Goal: Task Accomplishment & Management: Use online tool/utility

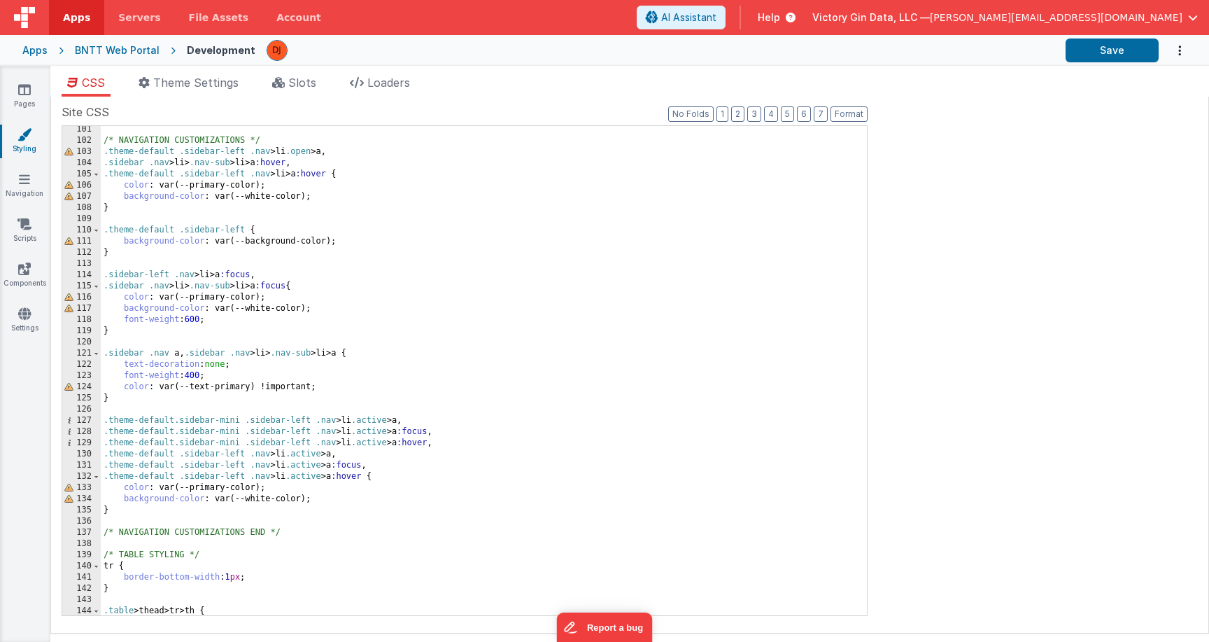
scroll to position [1302, 0]
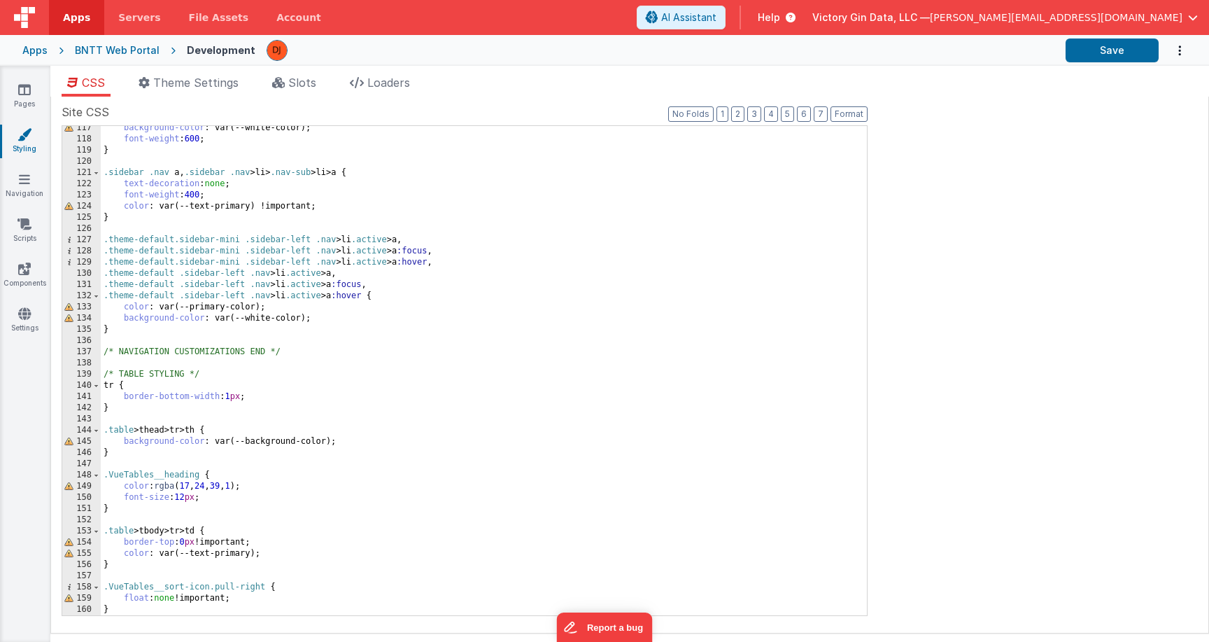
click at [92, 51] on div "BNTT Web Portal" at bounding box center [117, 50] width 85 height 14
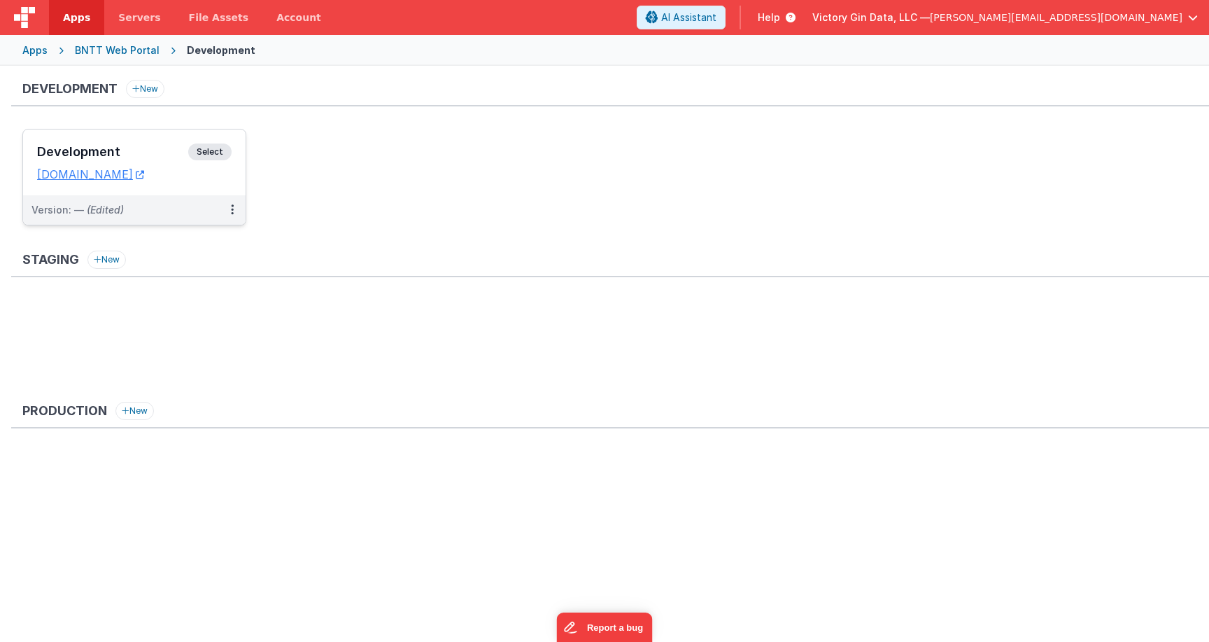
click at [155, 216] on div "Version: — (Edited)" at bounding box center [125, 210] width 188 height 14
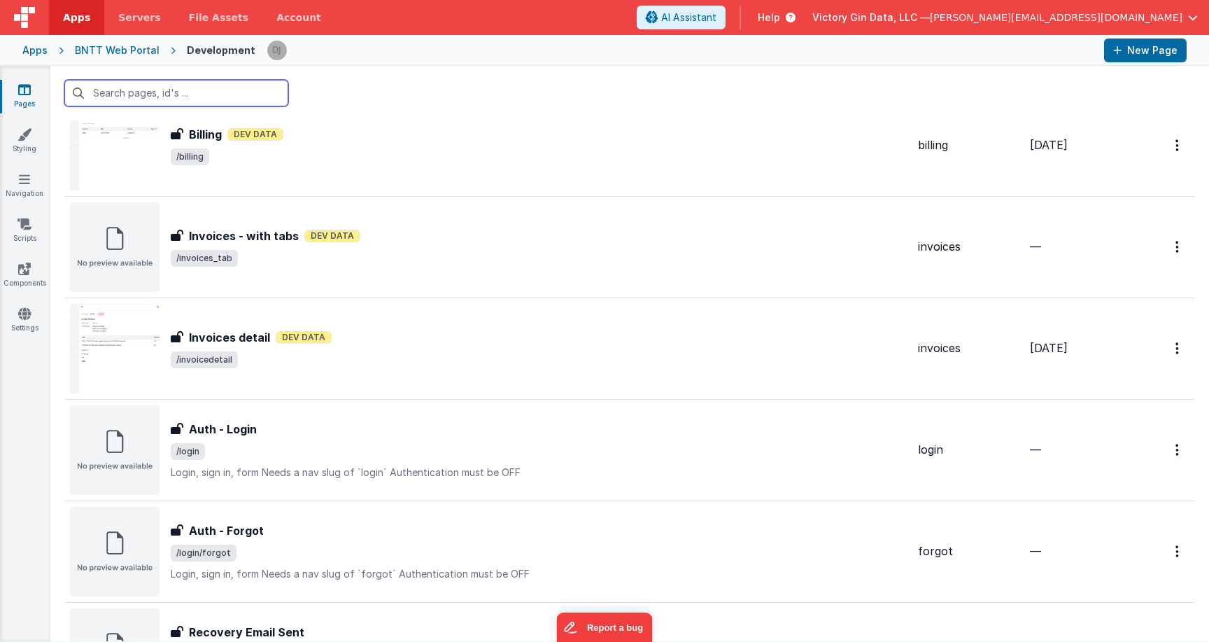
scroll to position [675, 0]
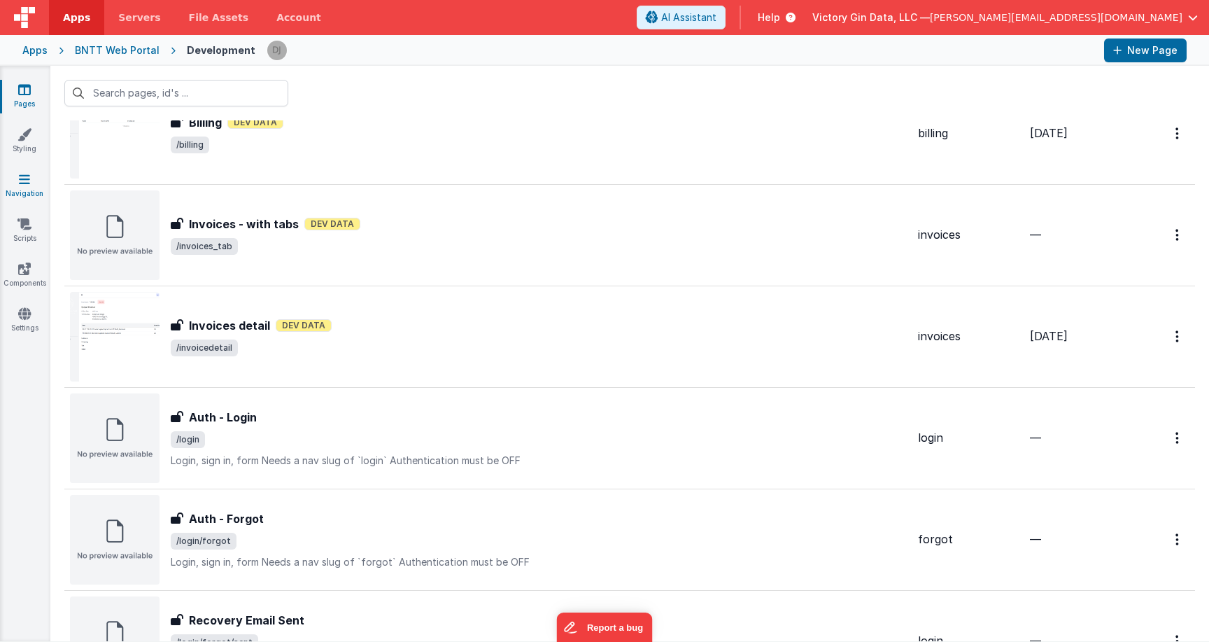
click at [29, 189] on link "Navigation" at bounding box center [24, 186] width 50 height 28
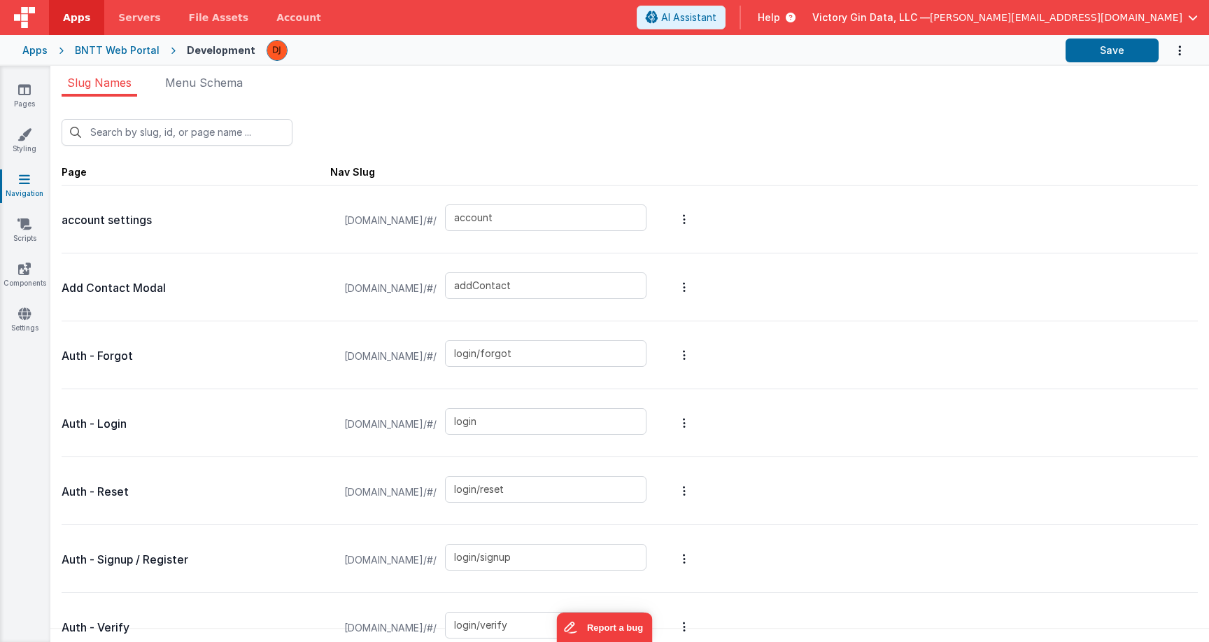
drag, startPoint x: 346, startPoint y: 424, endPoint x: 477, endPoint y: 424, distance: 130.9
click at [445, 424] on span "[DOMAIN_NAME]/#/" at bounding box center [390, 424] width 109 height 53
copy span "[DOMAIN_NAME]"
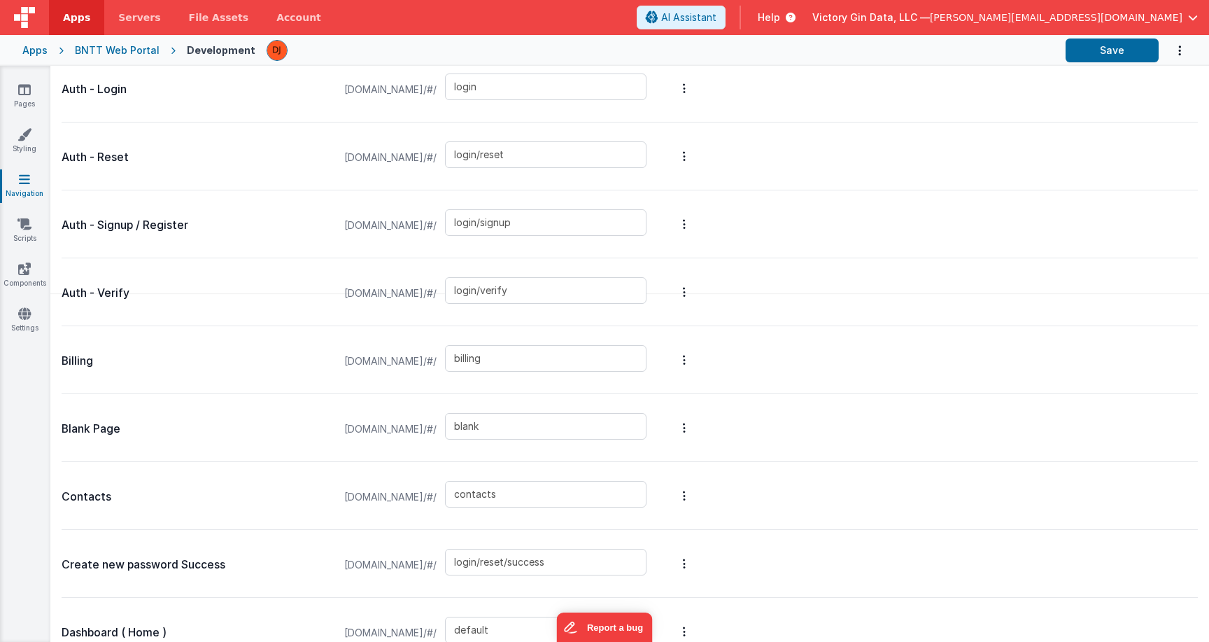
scroll to position [335, 0]
click at [269, 295] on p "Auth - Verify" at bounding box center [196, 293] width 269 height 20
click at [694, 284] on div "[DOMAIN_NAME]/#/ login/verify" at bounding box center [515, 291] width 358 height 56
click at [694, 284] on button "Options" at bounding box center [685, 291] width 20 height 56
click at [671, 268] on link "Preview" at bounding box center [610, 265] width 122 height 25
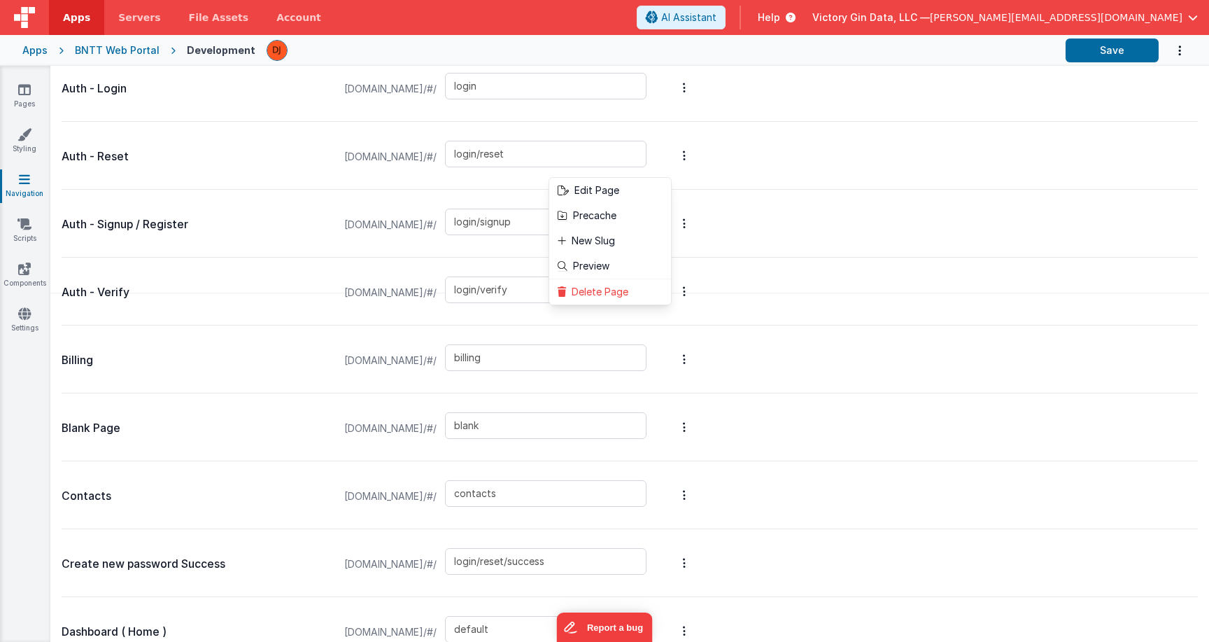
click at [866, 367] on button at bounding box center [604, 321] width 1209 height 642
click at [694, 231] on button "Options" at bounding box center [685, 223] width 20 height 56
click at [859, 158] on button at bounding box center [604, 321] width 1209 height 642
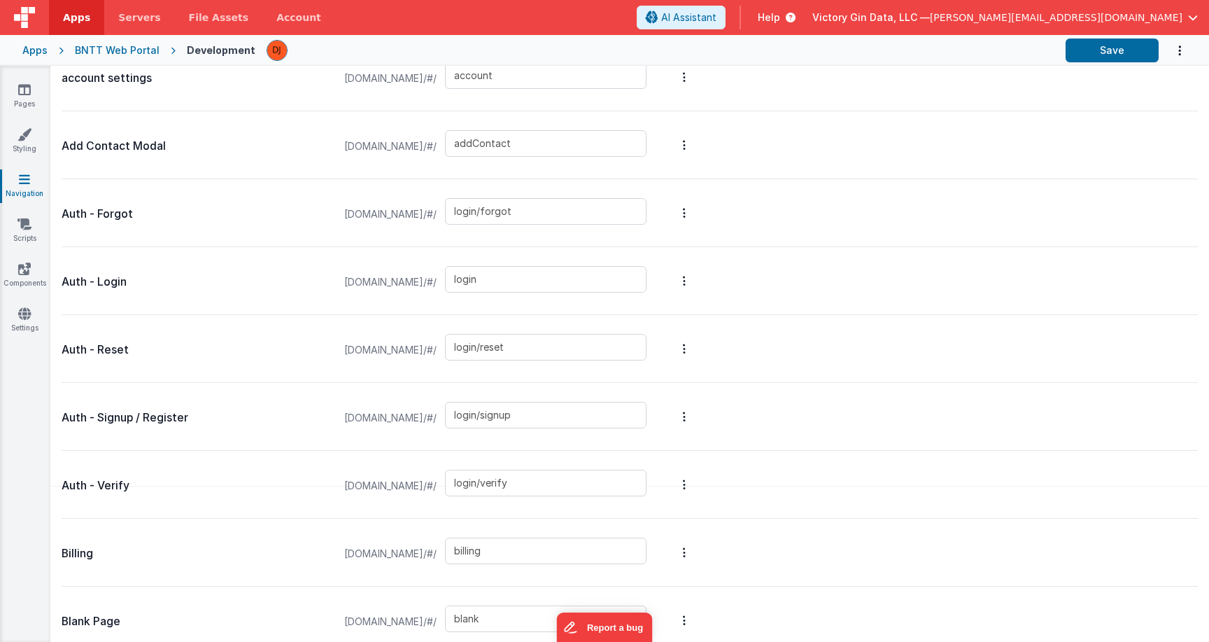
scroll to position [0, 0]
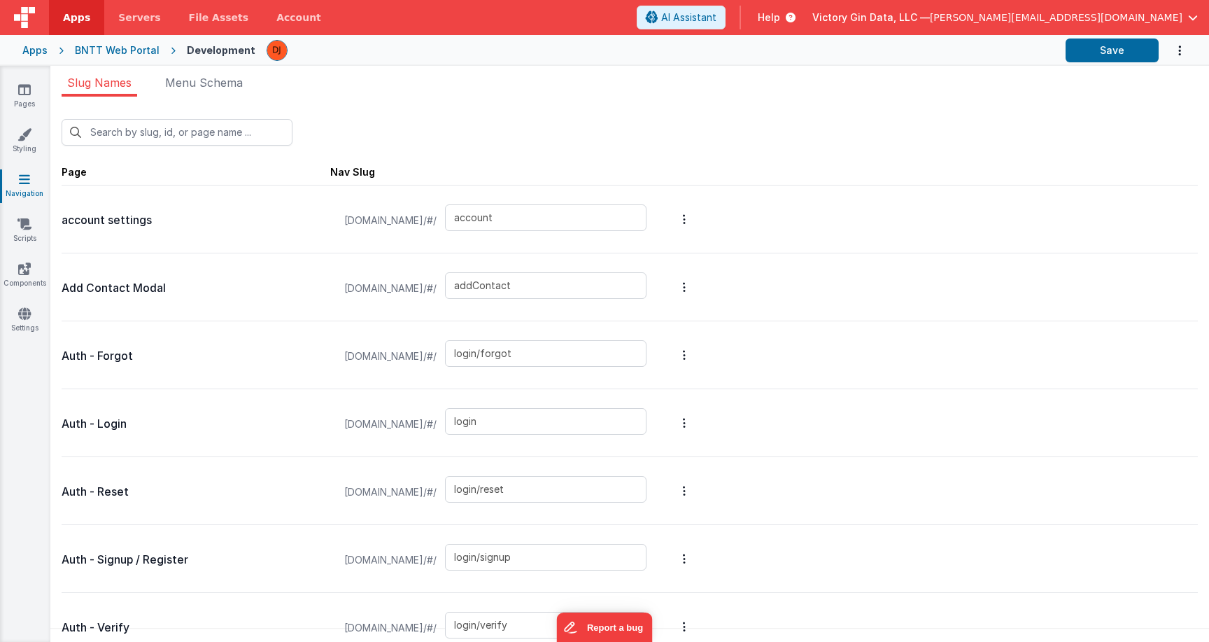
click at [203, 101] on div "New Slug Page Nav Slug account settings [DOMAIN_NAME]/#/ account Add Contact Mo…" at bounding box center [629, 374] width 1159 height 554
click at [203, 98] on div "New Slug Page Nav Slug account settings [DOMAIN_NAME]/#/ account Add Contact Mo…" at bounding box center [629, 374] width 1159 height 554
click at [203, 76] on span "Menu Schema" at bounding box center [204, 83] width 78 height 14
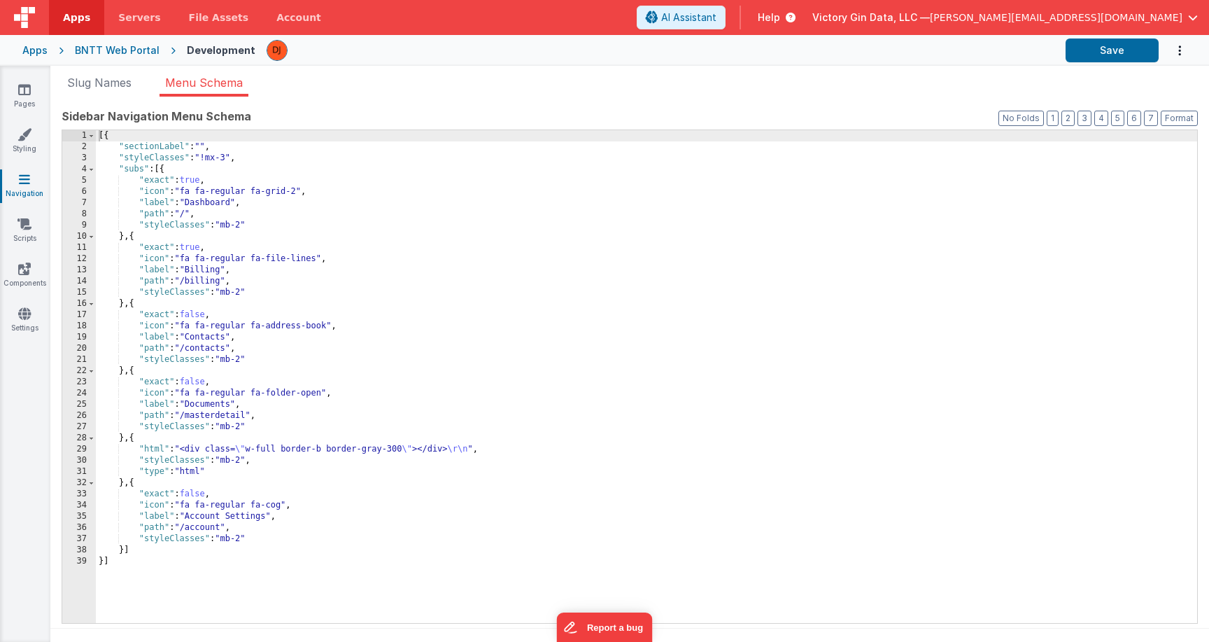
click at [289, 311] on div "[{ "sectionLabel" : "" , "styleClasses" : "!mx-3" , "subs" : [{ "exact" : true …" at bounding box center [647, 387] width 1102 height 515
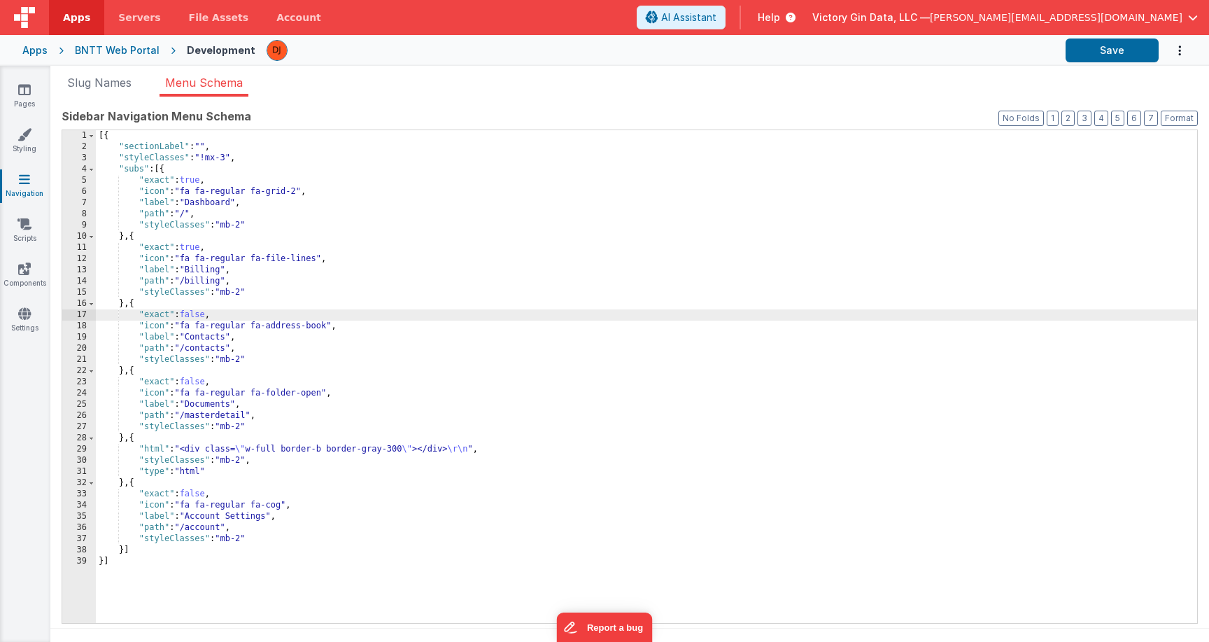
click at [6, 175] on link "Navigation" at bounding box center [24, 186] width 50 height 28
click at [27, 94] on icon at bounding box center [24, 90] width 13 height 14
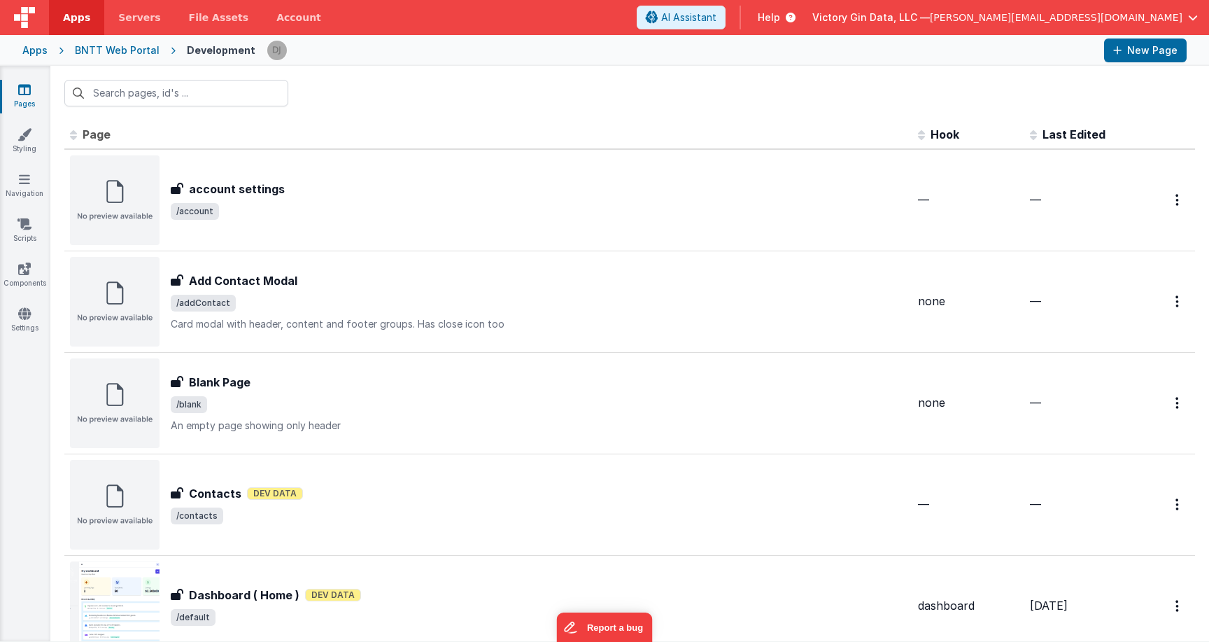
click at [395, 113] on div at bounding box center [629, 93] width 1159 height 55
click at [27, 148] on link "Styling" at bounding box center [24, 141] width 50 height 28
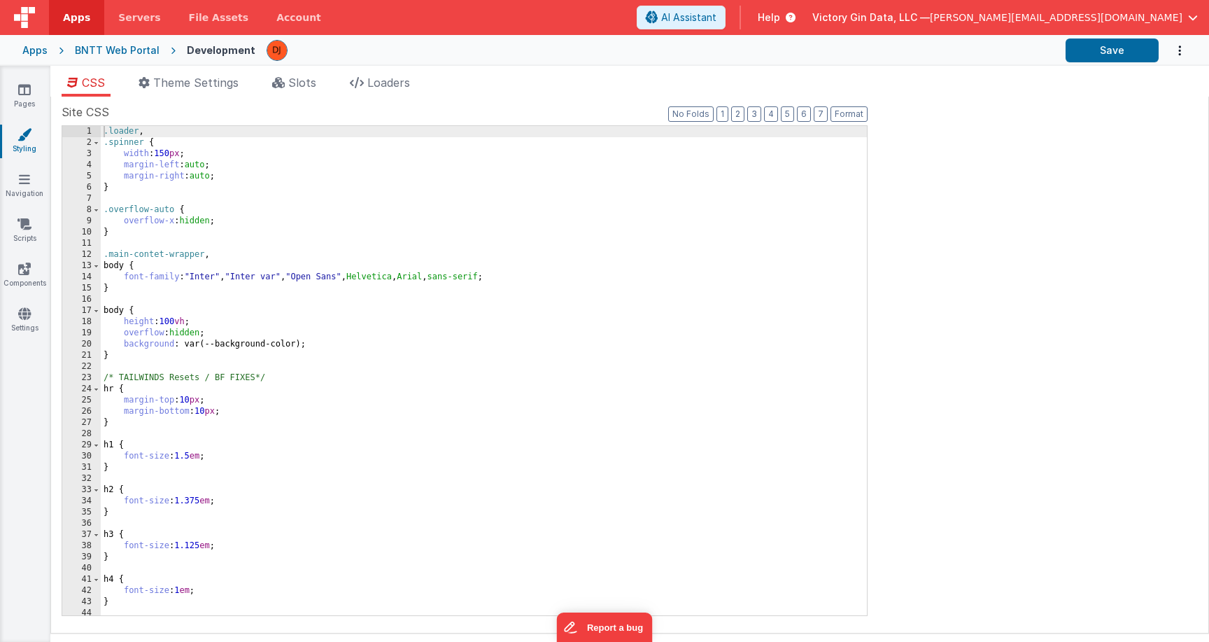
click at [321, 410] on div ".loader , .spinner { width : 150 px ; margin-left : auto ; margin-right : auto …" at bounding box center [484, 382] width 766 height 512
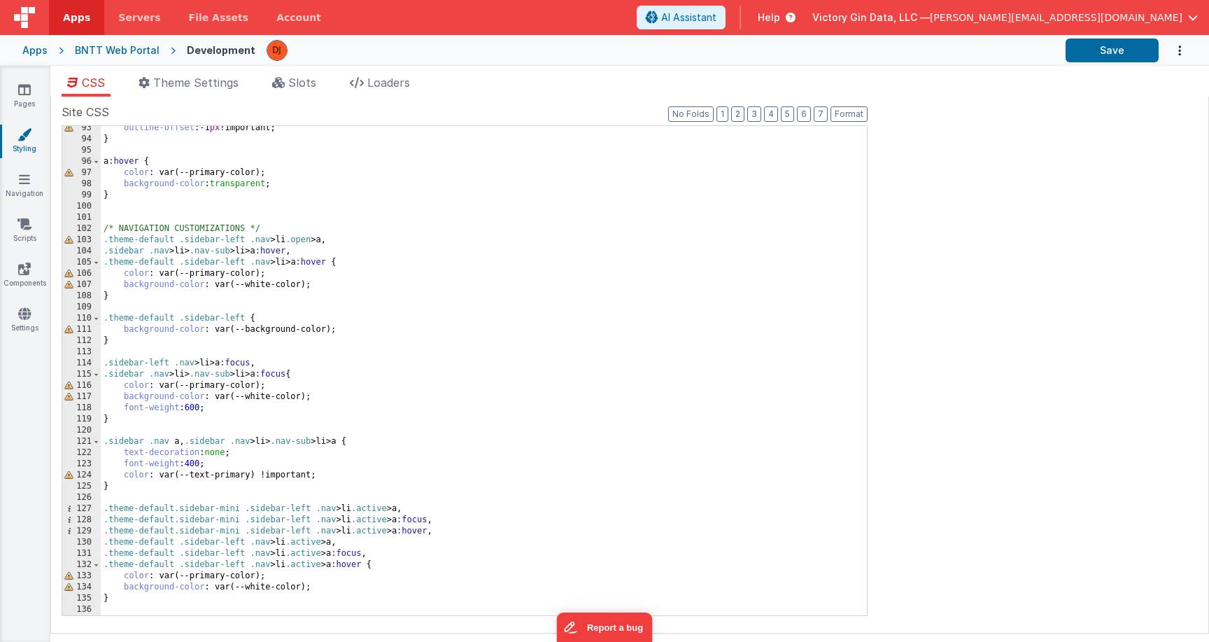
scroll to position [1034, 0]
click at [182, 74] on li "Theme Settings" at bounding box center [188, 85] width 111 height 22
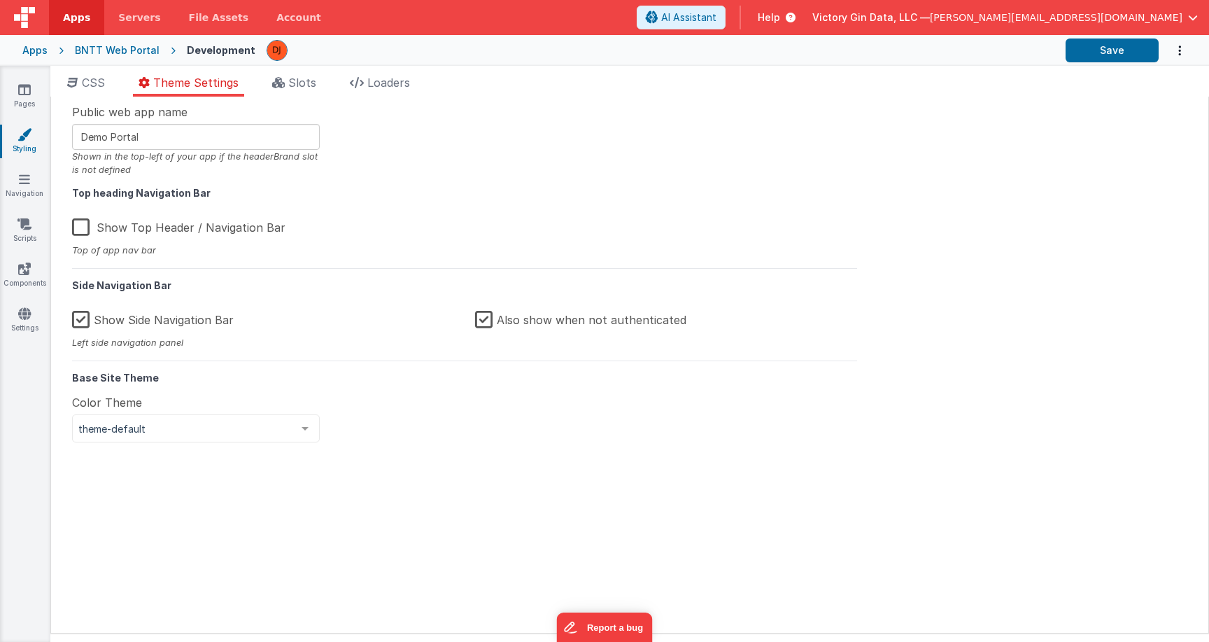
click at [483, 318] on label "Also show when not authenticated" at bounding box center [580, 317] width 211 height 30
click at [0, 0] on input "Also show when not authenticated" at bounding box center [0, 0] width 0 height 0
click at [572, 413] on div "Public web app name Demo Portal Shown in the top-left of your app if the header…" at bounding box center [465, 365] width 806 height 522
click at [192, 423] on span "theme-default" at bounding box center [184, 429] width 213 height 14
click at [361, 449] on div "Public web app name Demo Portal Shown in the top-left of your app if the header…" at bounding box center [465, 365] width 806 height 522
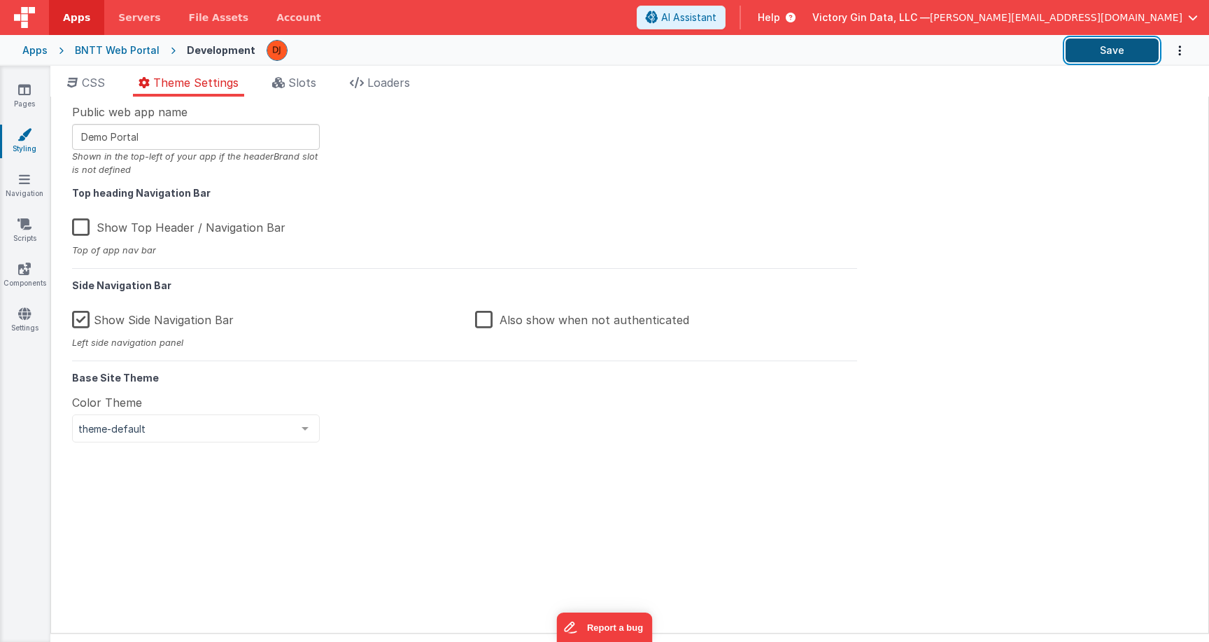
click at [1099, 52] on button "Save" at bounding box center [1112, 50] width 93 height 24
click at [38, 93] on link "Pages" at bounding box center [24, 97] width 50 height 28
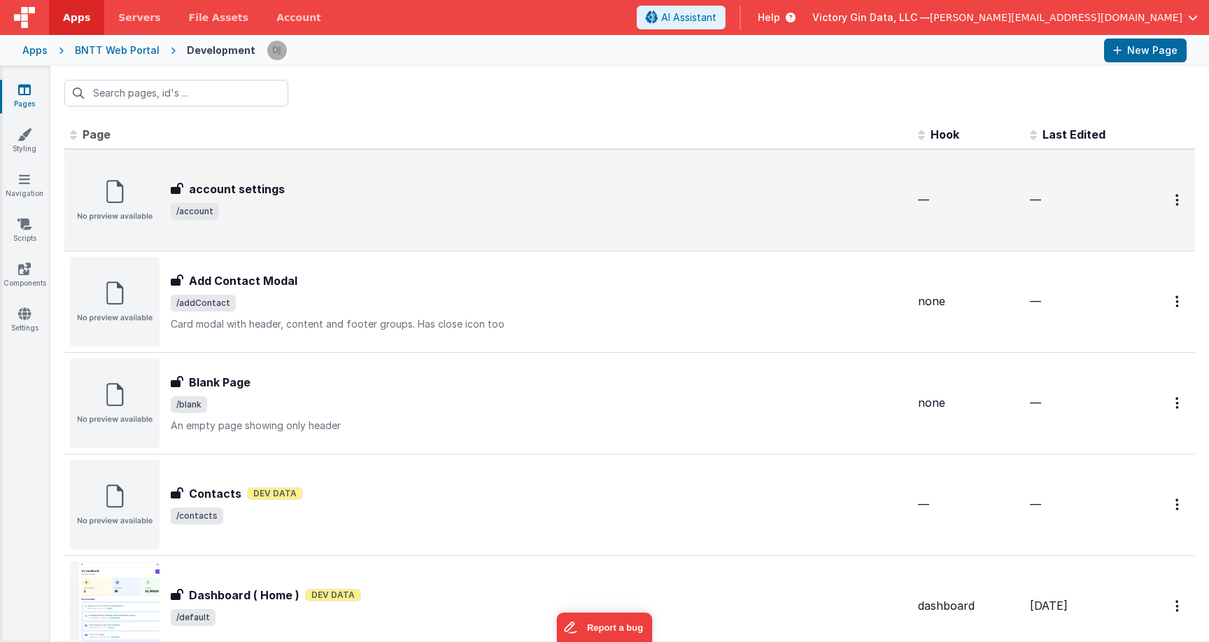
click at [279, 181] on div "account settings account settings /account" at bounding box center [488, 200] width 837 height 90
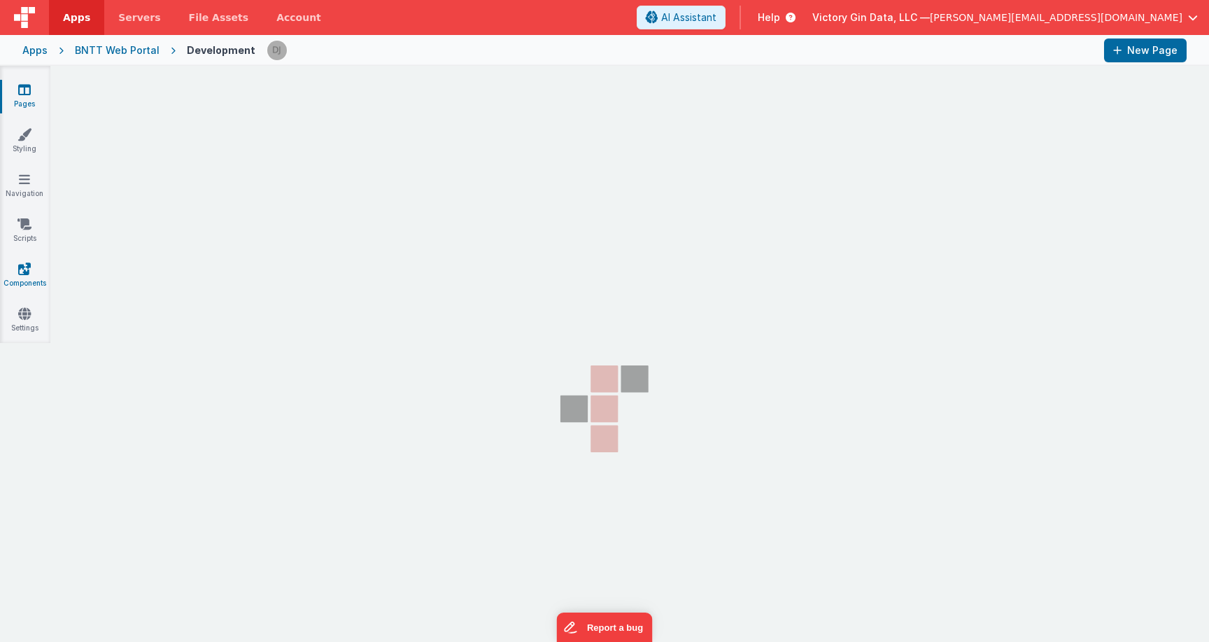
click at [34, 273] on link "Components" at bounding box center [24, 276] width 50 height 28
click at [37, 317] on link "Settings" at bounding box center [24, 321] width 50 height 28
click at [27, 189] on link "Navigation" at bounding box center [24, 186] width 50 height 28
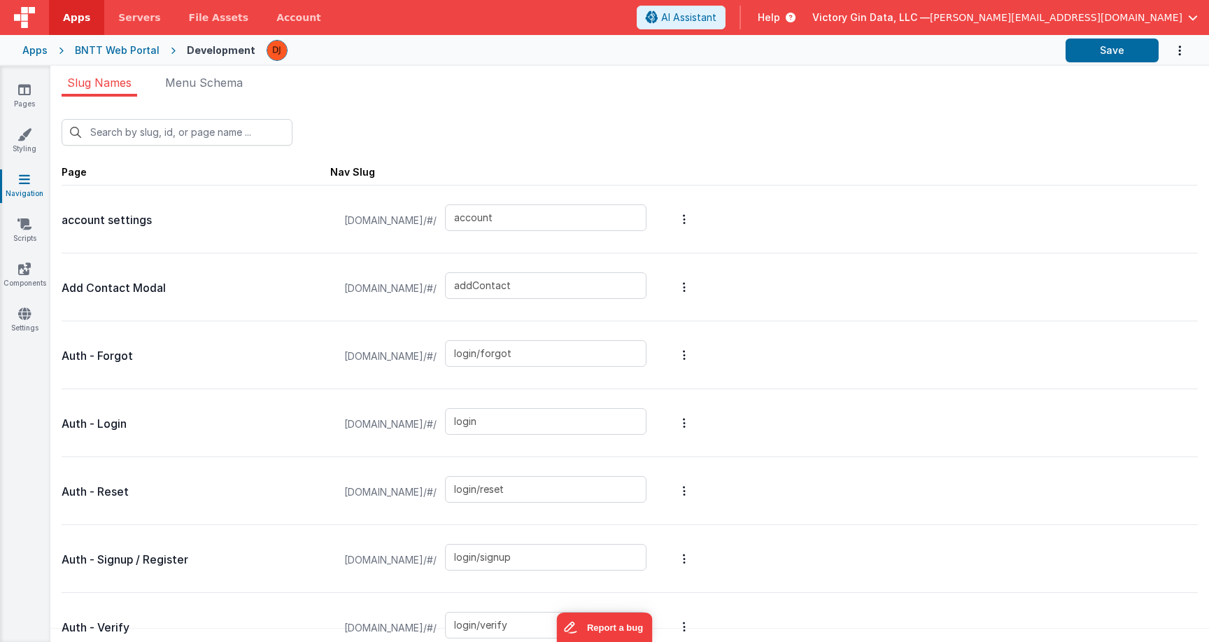
click at [209, 97] on div "New Slug Page Nav Slug account settings [DOMAIN_NAME]/#/ account Add Contact Mo…" at bounding box center [629, 374] width 1159 height 554
click at [211, 87] on span "Menu Schema" at bounding box center [204, 83] width 78 height 14
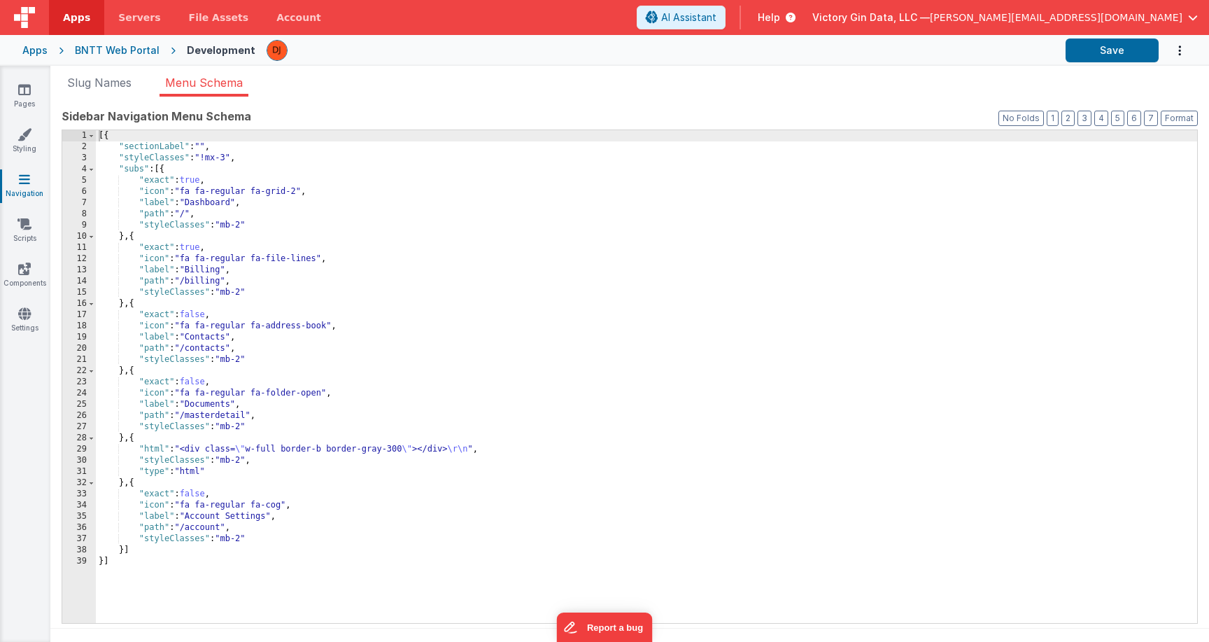
click at [33, 216] on div "Pages Styling Navigation Scripts Components Settings" at bounding box center [25, 354] width 50 height 576
click at [25, 230] on icon at bounding box center [24, 224] width 14 height 14
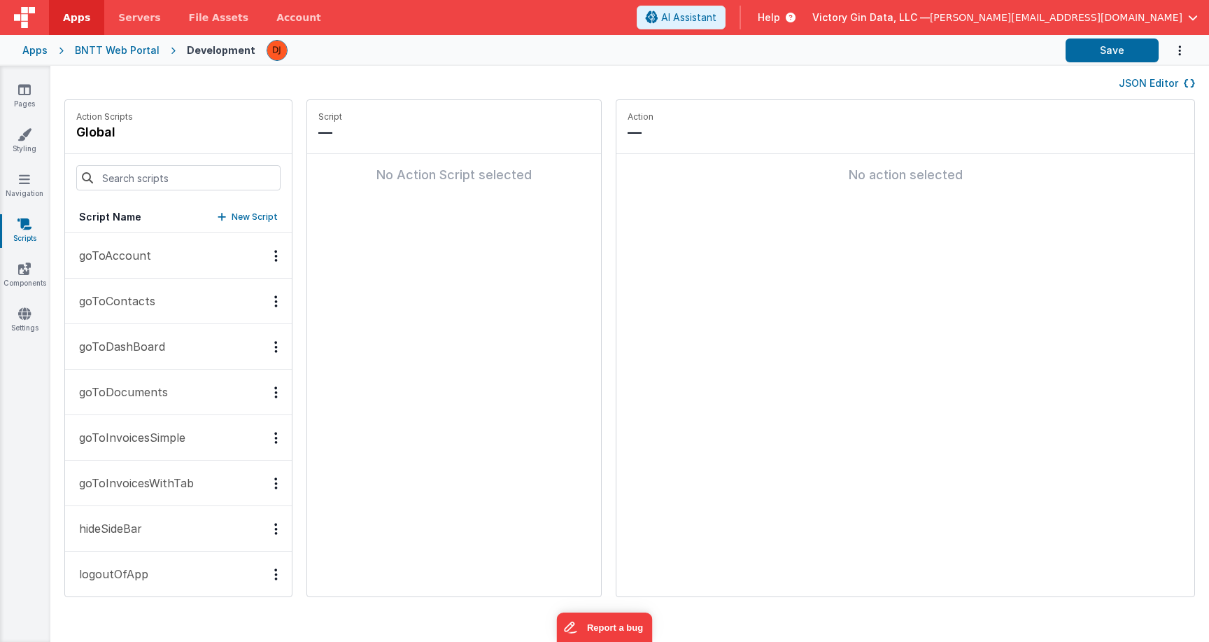
click at [148, 265] on button "goToAccount" at bounding box center [178, 255] width 227 height 45
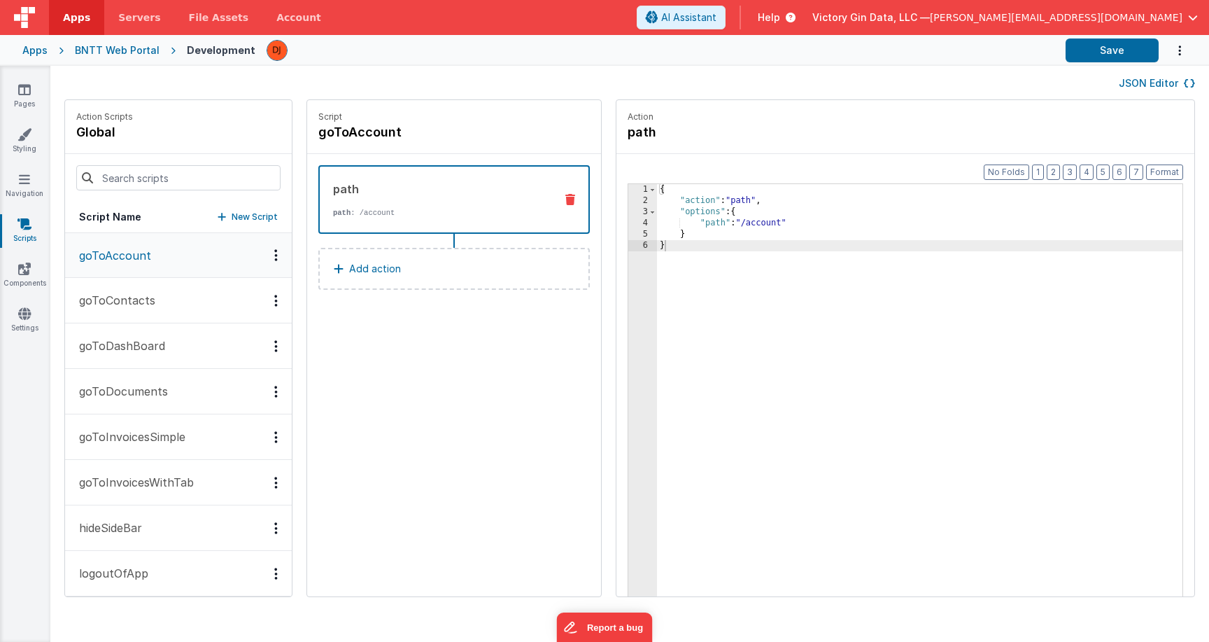
click at [181, 304] on button "goToContacts" at bounding box center [178, 300] width 227 height 45
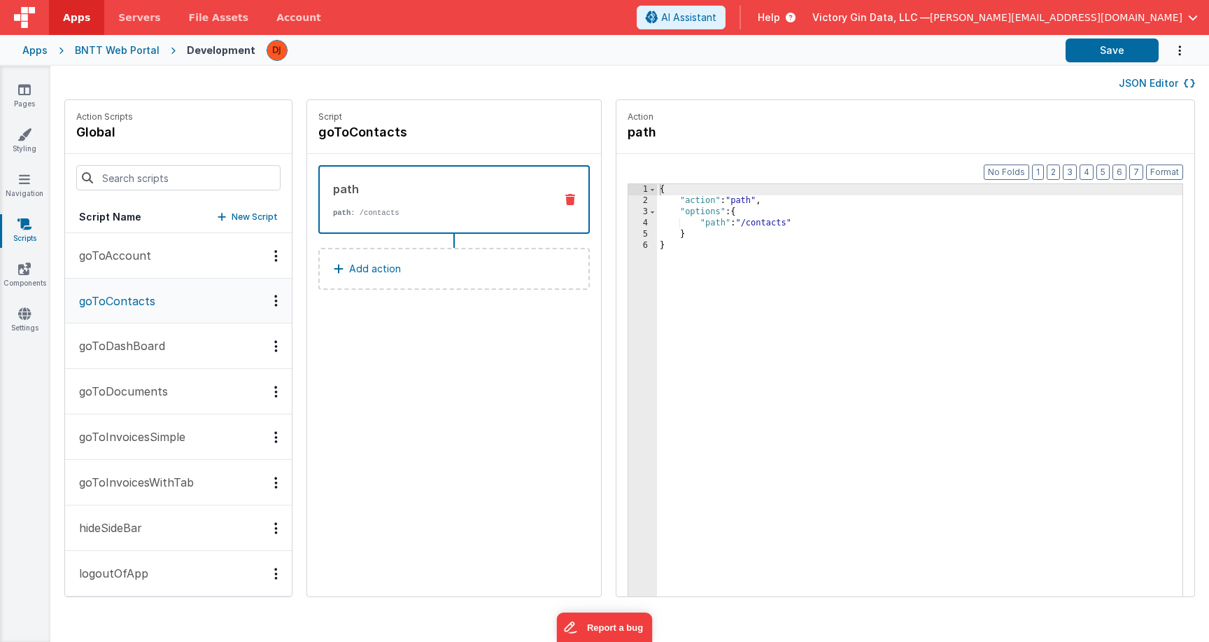
click at [183, 324] on button "goToDashBoard" at bounding box center [178, 345] width 227 height 45
click at [183, 344] on button "goToDashBoard" at bounding box center [178, 346] width 227 height 45
click at [201, 394] on button "goToDocuments" at bounding box center [178, 391] width 227 height 45
click at [24, 99] on link "Pages" at bounding box center [24, 97] width 50 height 28
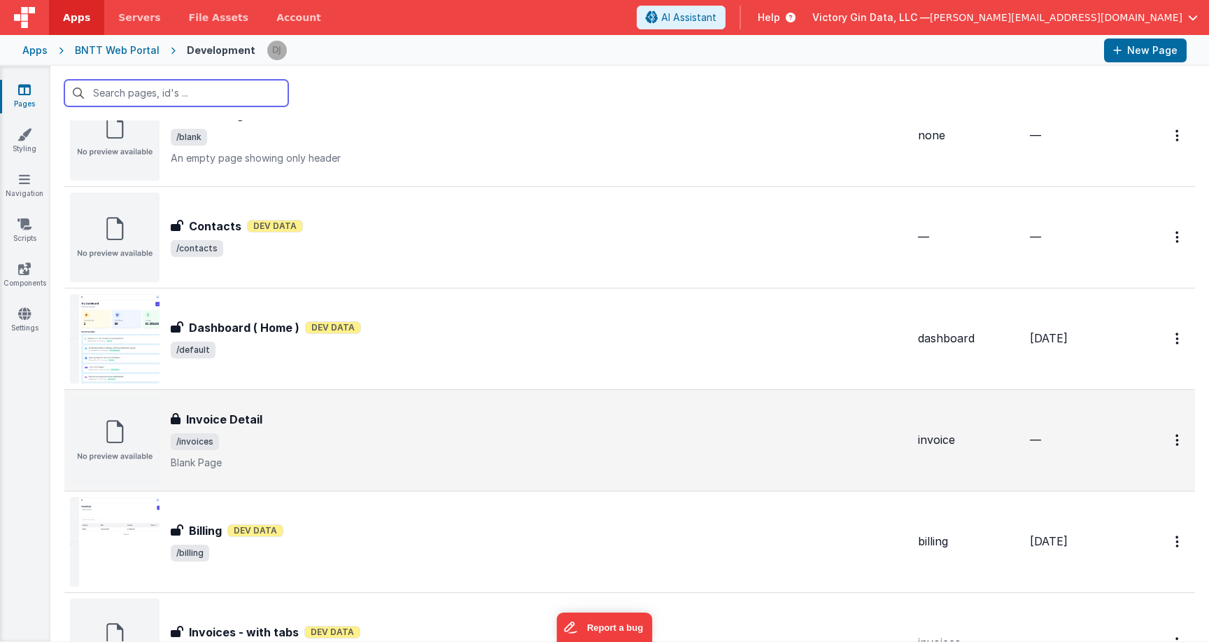
scroll to position [390, 0]
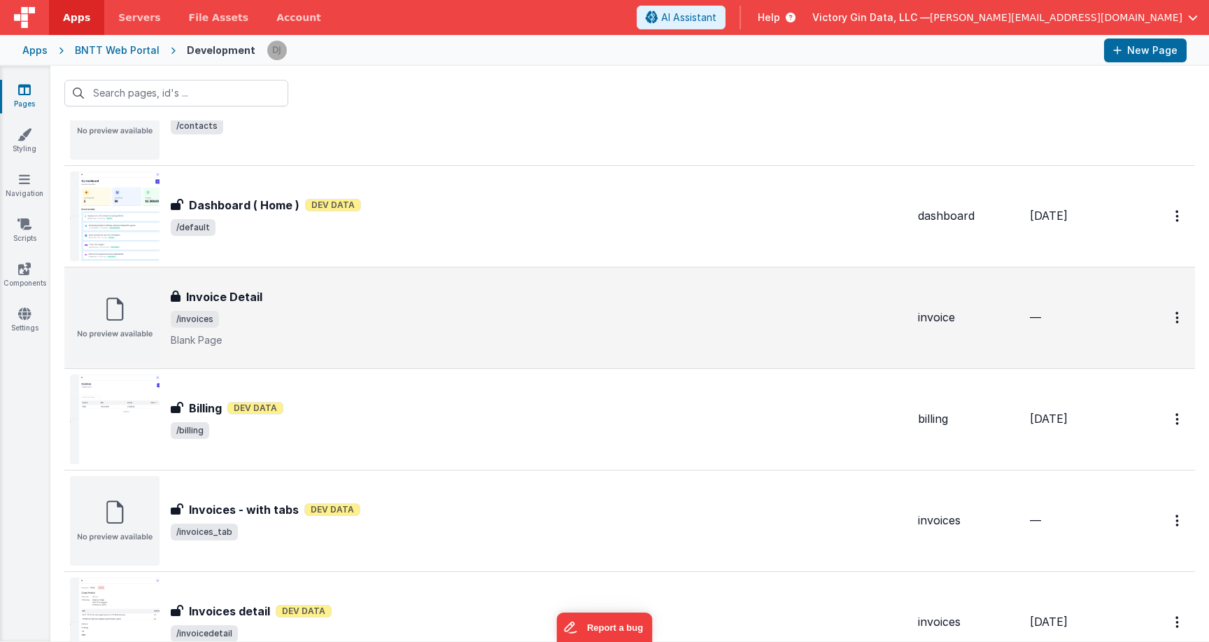
click at [318, 278] on div "Invoice Detail Invoice Detail /invoices Blank Page" at bounding box center [488, 318] width 837 height 90
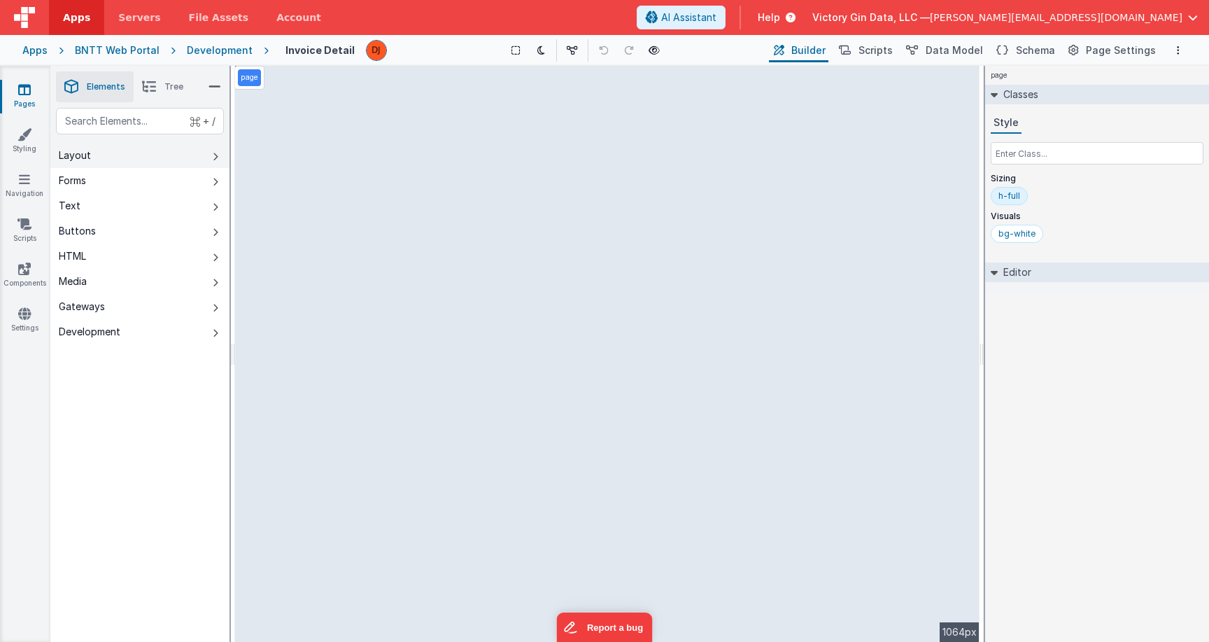
click at [129, 154] on button "Layout" at bounding box center [139, 155] width 179 height 25
click at [880, 59] on button "Scripts" at bounding box center [865, 50] width 62 height 24
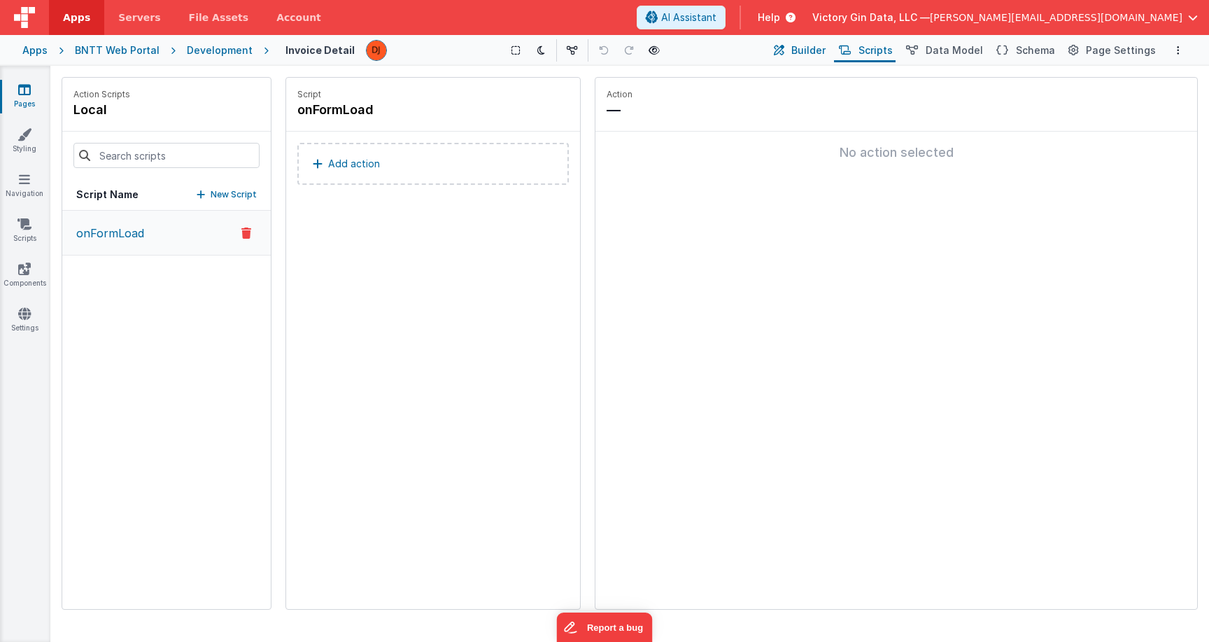
click at [824, 61] on button "Builder" at bounding box center [798, 50] width 59 height 24
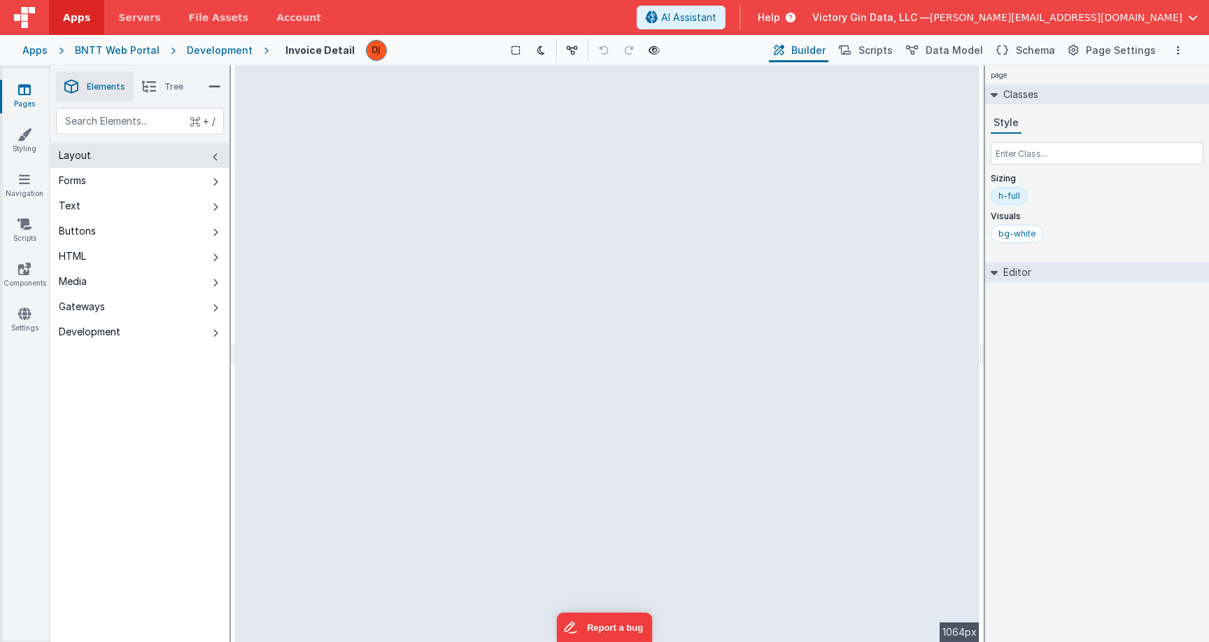
click at [27, 100] on link "Pages" at bounding box center [24, 97] width 50 height 28
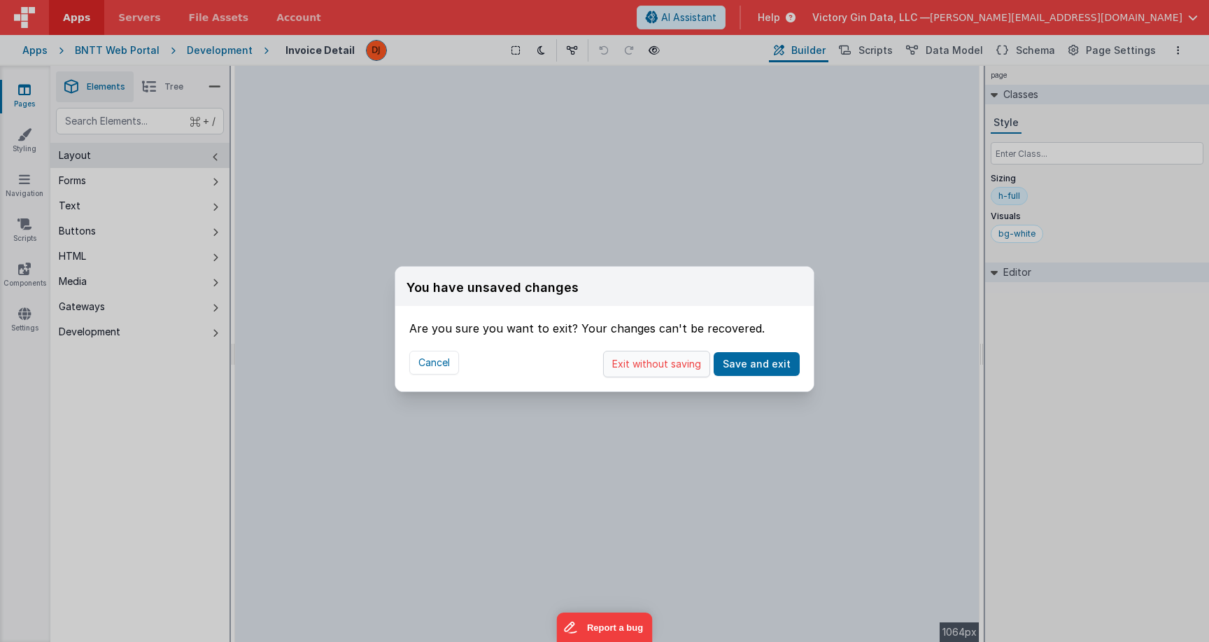
click at [686, 371] on button "Exit without saving" at bounding box center [656, 364] width 107 height 27
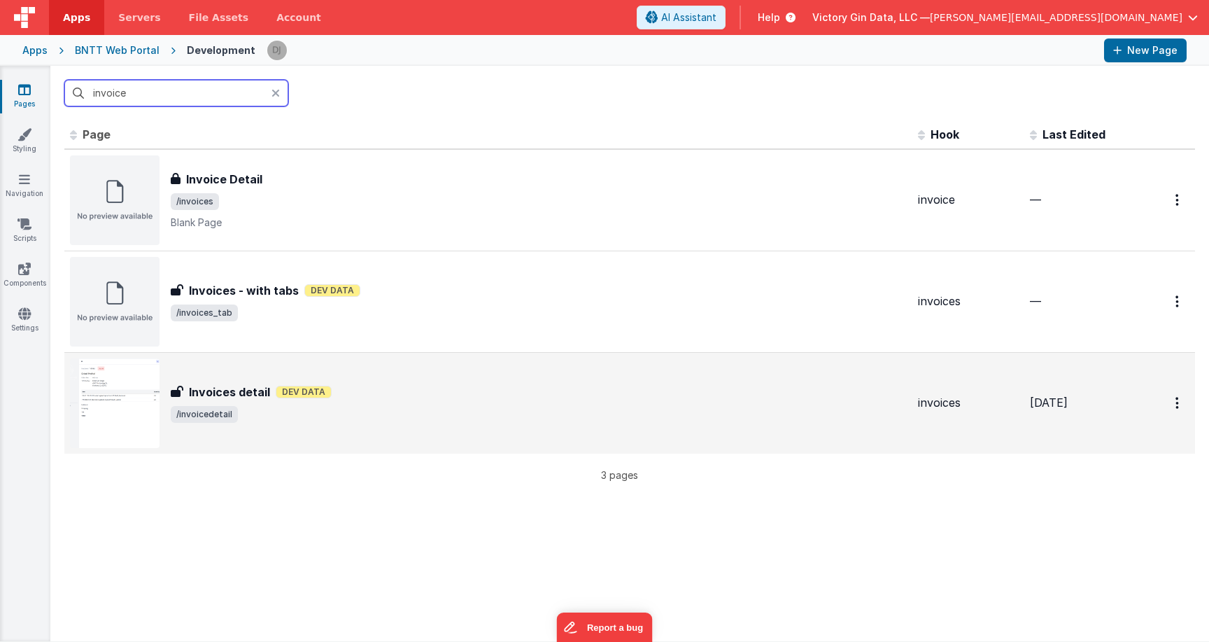
type input "invoice"
click at [305, 382] on div "Invoices detail Invoices detail Dev Data /invoicedetail" at bounding box center [488, 403] width 837 height 90
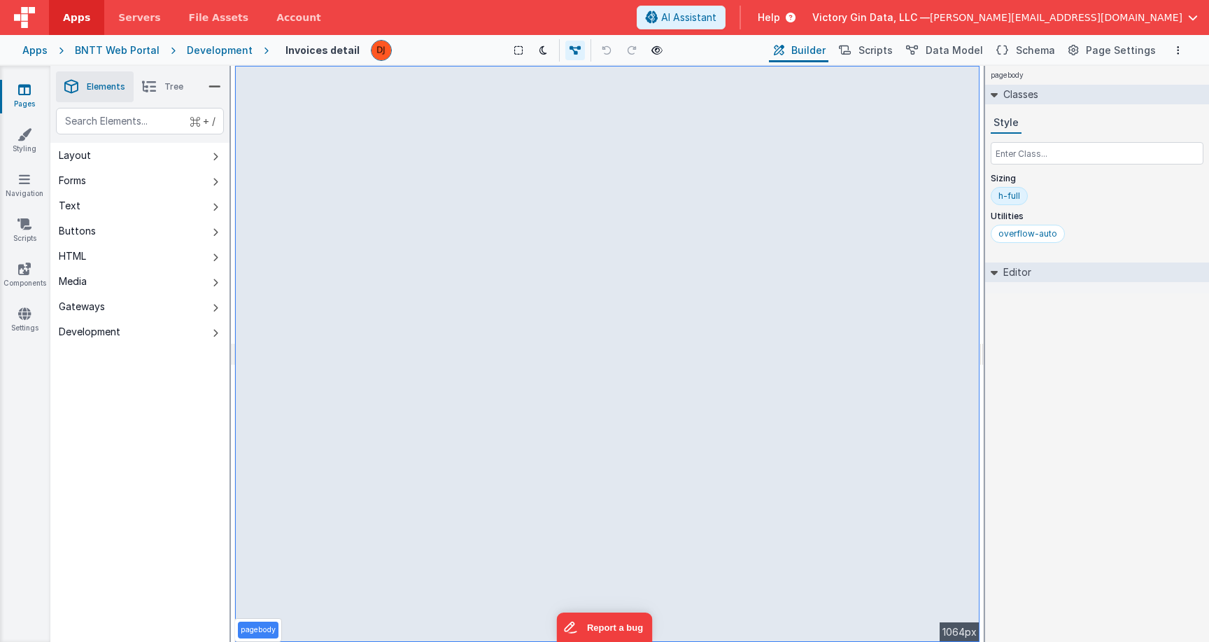
click at [1112, 13] on span "[PERSON_NAME][EMAIL_ADDRESS][DOMAIN_NAME]" at bounding box center [1056, 17] width 253 height 14
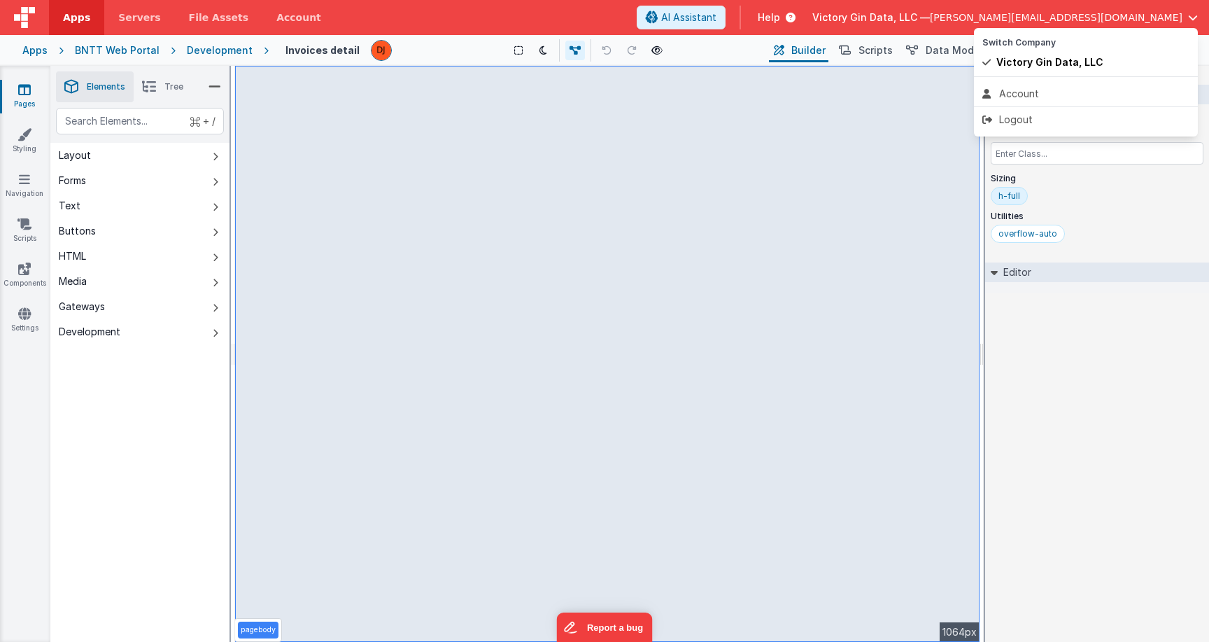
click at [1112, 13] on button at bounding box center [604, 321] width 1209 height 642
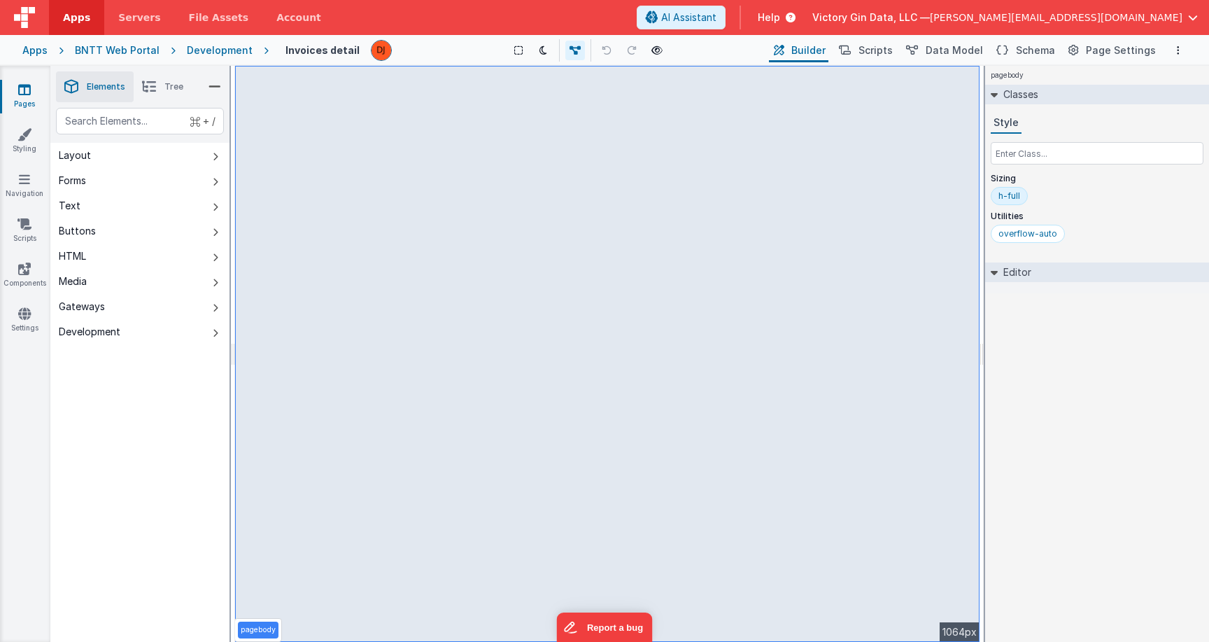
click at [780, 13] on span "Help" at bounding box center [769, 17] width 22 height 14
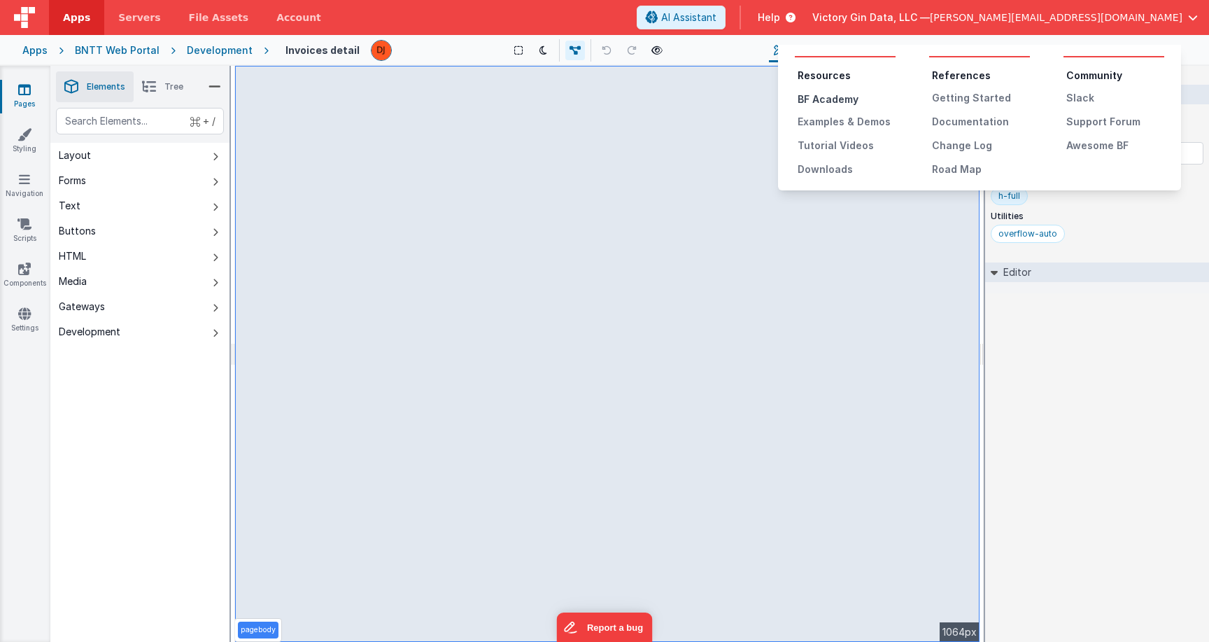
click at [838, 92] on div "BF Academy" at bounding box center [847, 99] width 98 height 14
